Goal: Check status: Check status

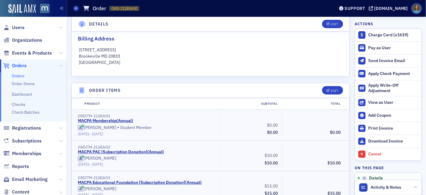
scroll to position [166, 0]
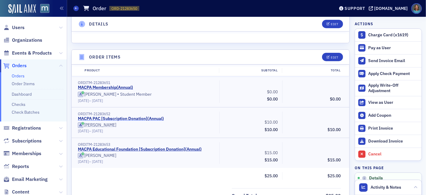
click at [156, 118] on link "MACPA PAC [Subscription Donation] ( Annual )" at bounding box center [121, 118] width 86 height 5
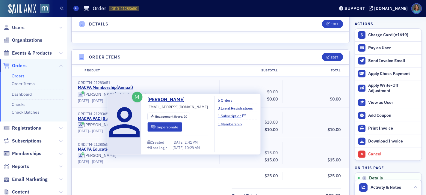
click at [225, 115] on link "1 Subscription" at bounding box center [232, 115] width 28 height 5
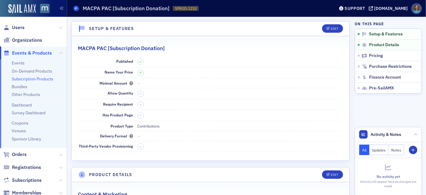
click at [76, 10] on icon at bounding box center [76, 8] width 2 height 3
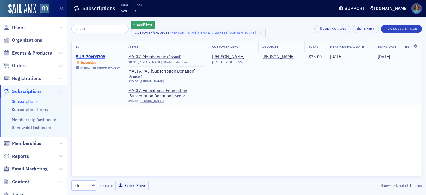
click at [100, 58] on div "SUB-20608705" at bounding box center [98, 56] width 44 height 5
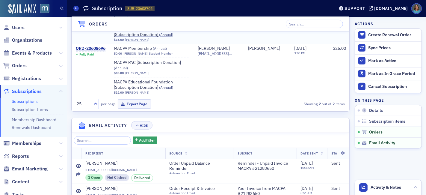
scroll to position [366, 0]
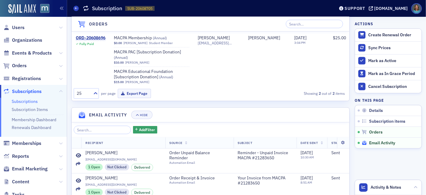
click at [372, 142] on span "Email Activity" at bounding box center [382, 142] width 26 height 5
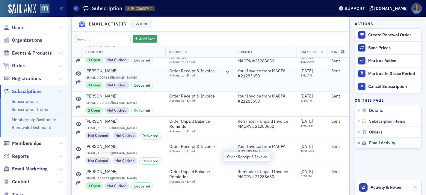
scroll to position [0, 0]
